Goal: Find specific page/section: Find specific page/section

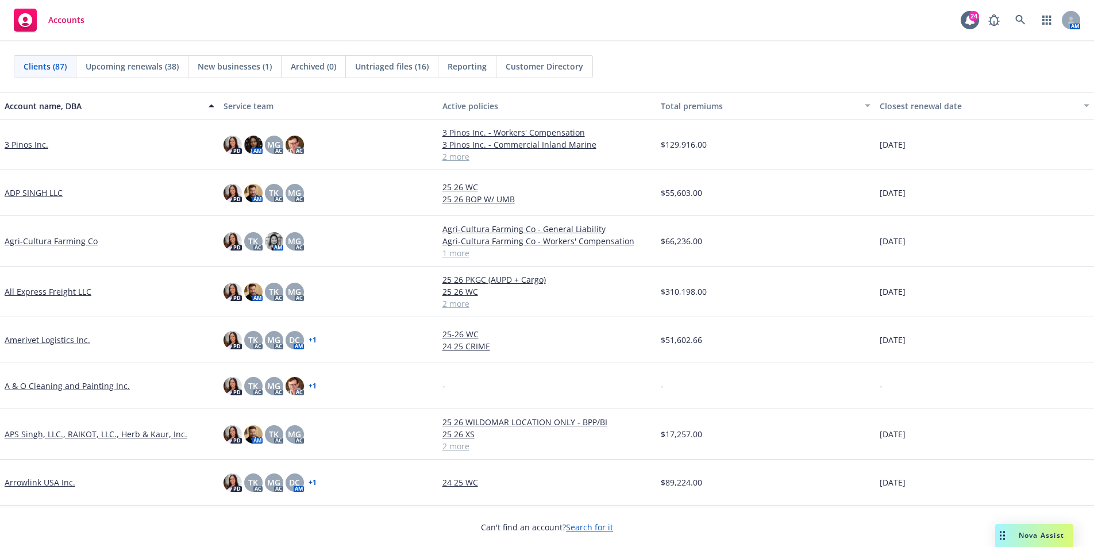
click at [51, 29] on div "Accounts" at bounding box center [49, 20] width 71 height 23
